Goal: Find specific fact: Find contact information

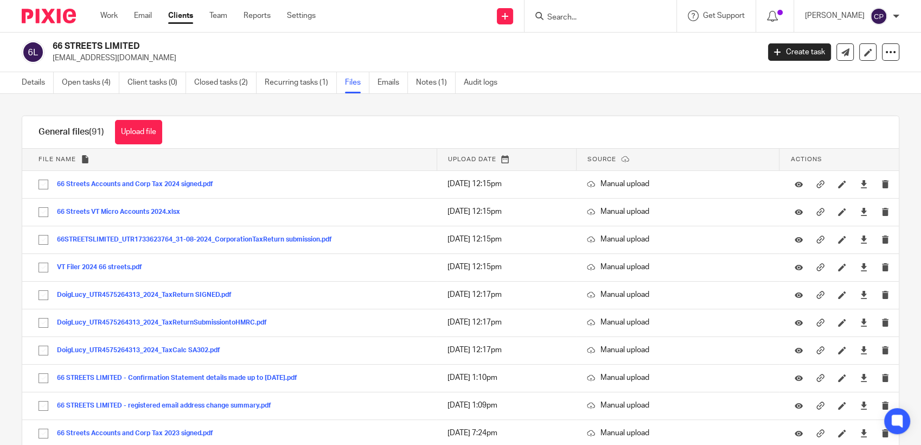
click at [561, 21] on input "Search" at bounding box center [595, 18] width 98 height 10
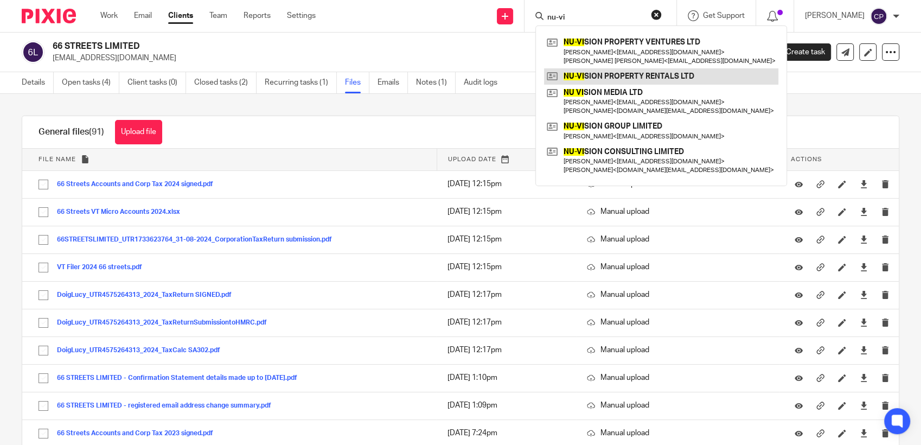
type input "nu-vi"
click at [629, 75] on link at bounding box center [661, 76] width 234 height 16
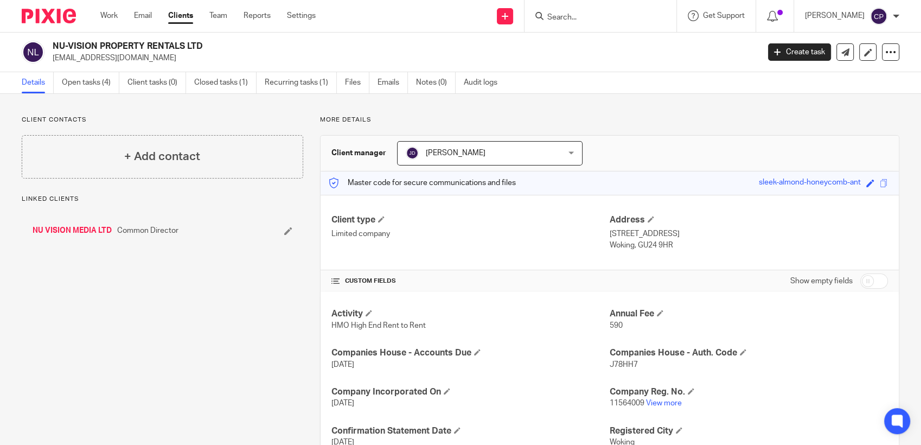
drag, startPoint x: 52, startPoint y: 59, endPoint x: 147, endPoint y: 56, distance: 95.0
click at [147, 56] on div "NU-VISION PROPERTY RENTALS LTD info@nvprentals.com" at bounding box center [387, 52] width 730 height 23
drag, startPoint x: 147, startPoint y: 56, endPoint x: 106, endPoint y: 61, distance: 41.5
copy p "[EMAIL_ADDRESS][DOMAIN_NAME]"
